Goal: Navigation & Orientation: Go to known website

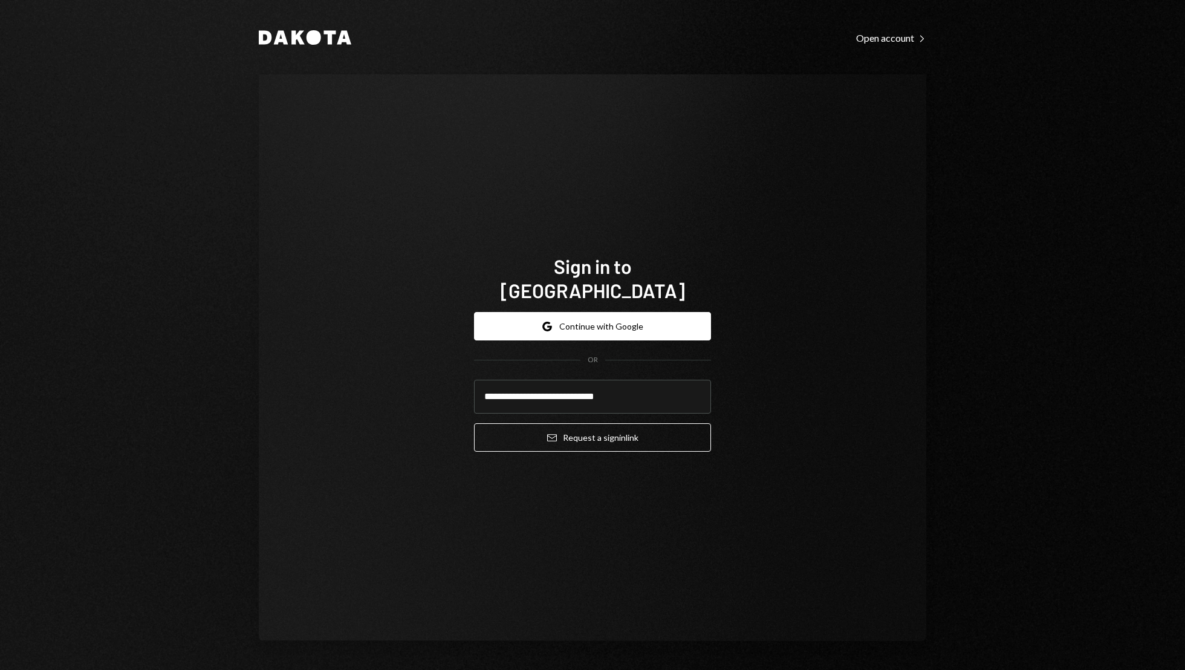
type input "**********"
click at [474, 423] on button "Email Request a sign in link" at bounding box center [592, 437] width 237 height 28
